Goal: Transaction & Acquisition: Book appointment/travel/reservation

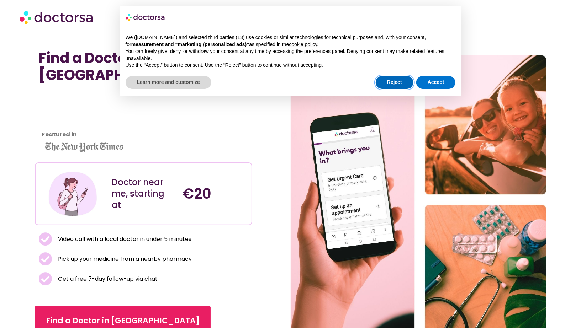
click at [408, 81] on button "Reject" at bounding box center [395, 82] width 38 height 13
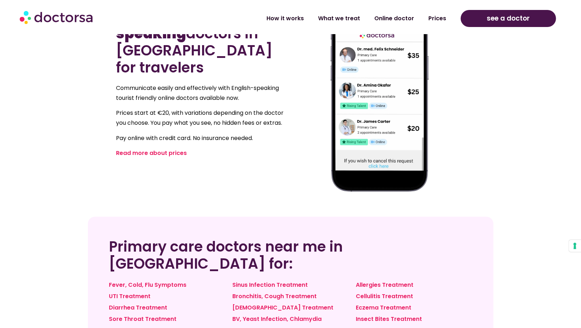
scroll to position [371, 0]
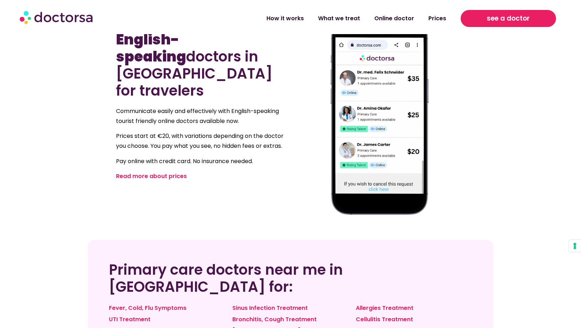
click at [513, 22] on span "see a doctor" at bounding box center [508, 18] width 43 height 11
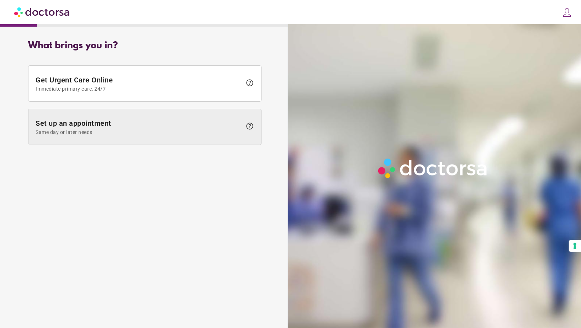
click at [184, 124] on span "Set up an appointment Same day or later needs" at bounding box center [139, 127] width 206 height 16
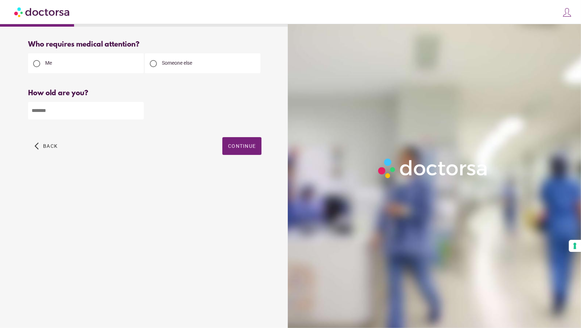
click at [130, 113] on input "number" at bounding box center [86, 110] width 116 height 17
type input "**"
click at [231, 148] on span "Continue" at bounding box center [242, 146] width 28 height 6
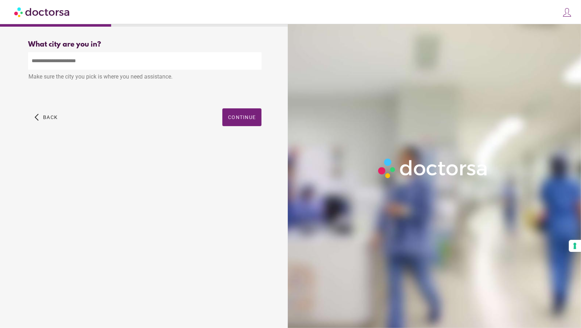
click at [185, 66] on input "text" at bounding box center [144, 60] width 233 height 17
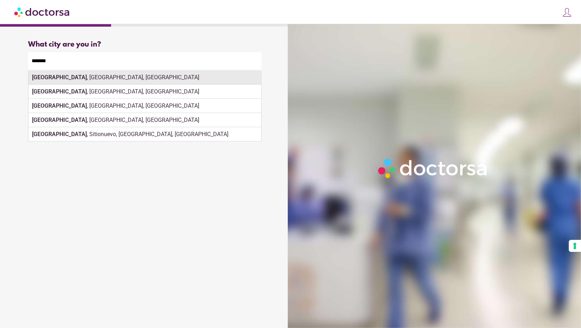
click at [228, 77] on div "Palermo , PA, Italy" at bounding box center [144, 77] width 233 height 14
type input "**********"
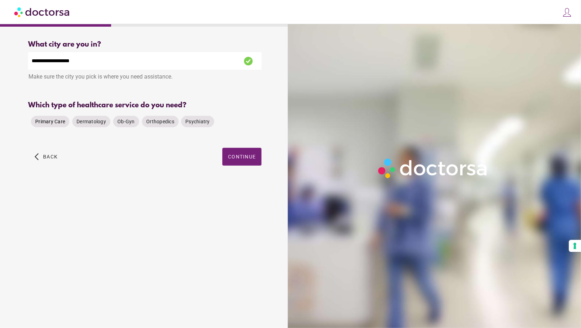
click at [59, 125] on span "Primary Care" at bounding box center [50, 121] width 30 height 7
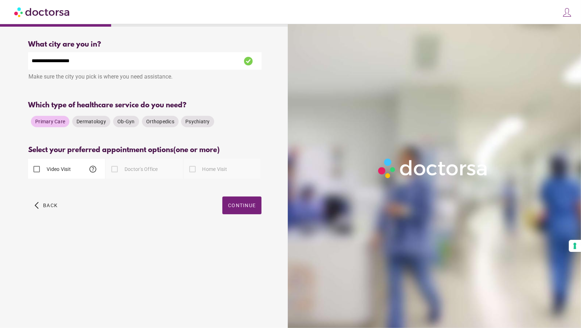
click at [152, 168] on label "Doctor's Office" at bounding box center [140, 169] width 35 height 7
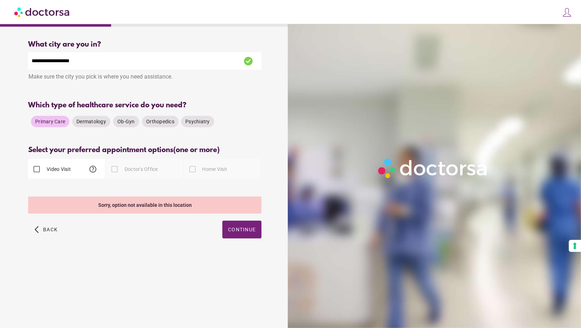
click at [63, 163] on div "Video Visit help" at bounding box center [49, 169] width 43 height 17
click at [64, 171] on label "Video Visit" at bounding box center [58, 169] width 26 height 7
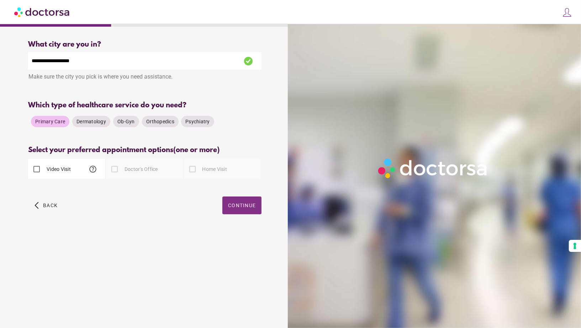
click at [240, 208] on span "Continue" at bounding box center [242, 206] width 28 height 6
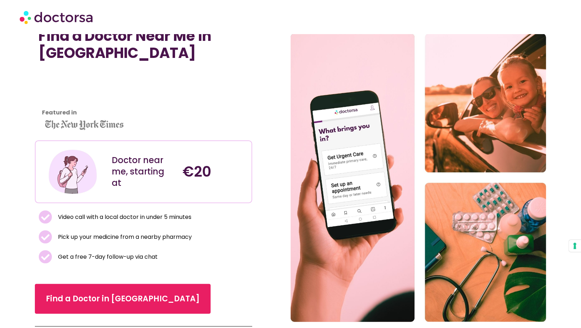
scroll to position [24, 0]
